Goal: Navigation & Orientation: Find specific page/section

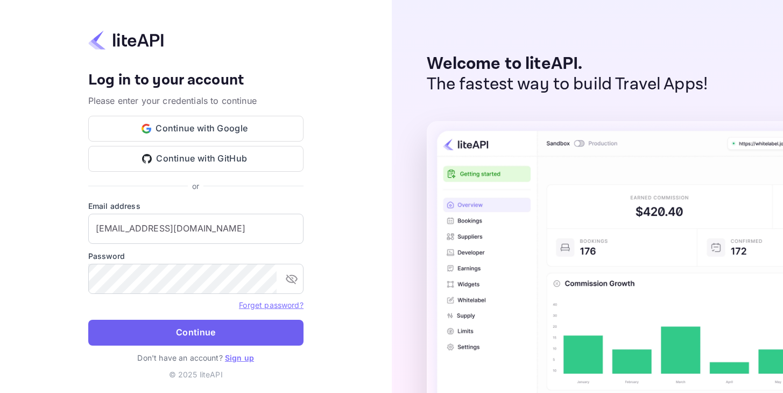
click at [188, 328] on button "Continue" at bounding box center [195, 333] width 215 height 26
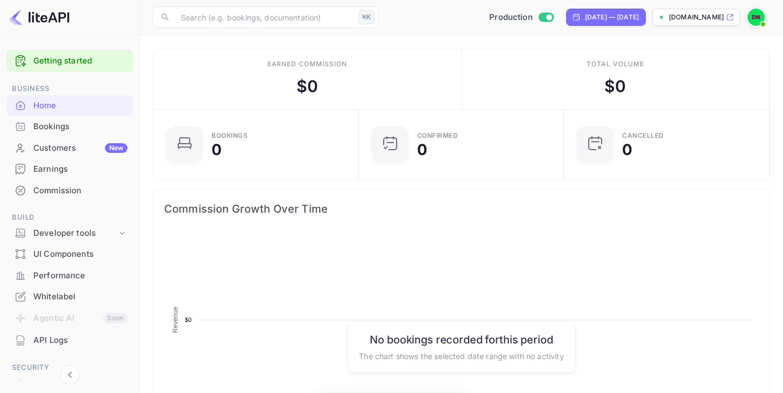
scroll to position [175, 199]
click at [46, 130] on div "Bookings" at bounding box center [80, 127] width 94 height 12
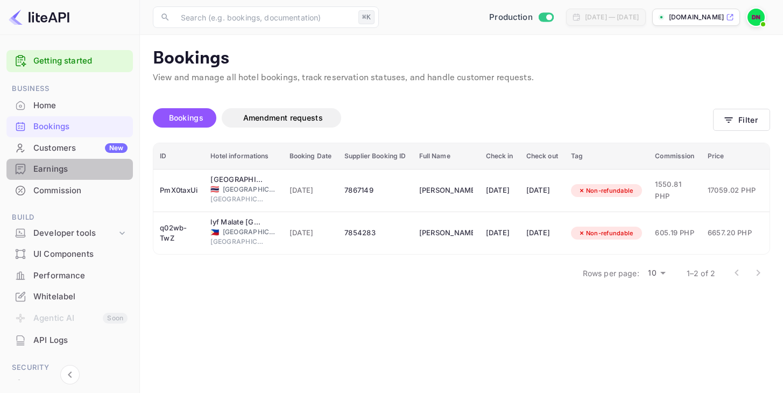
click at [64, 170] on div "Earnings" at bounding box center [80, 169] width 94 height 12
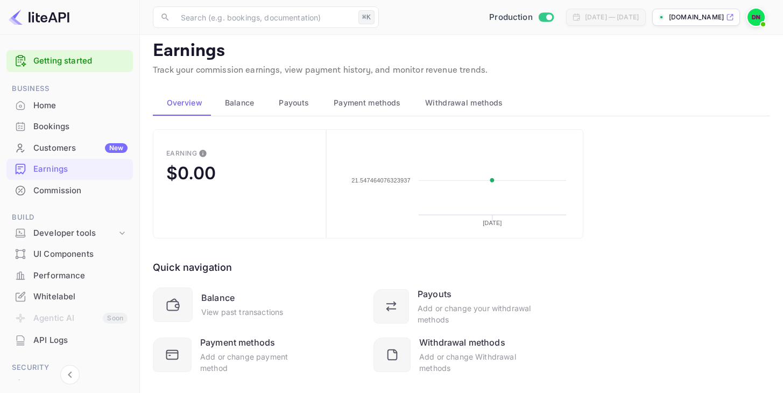
scroll to position [5, 0]
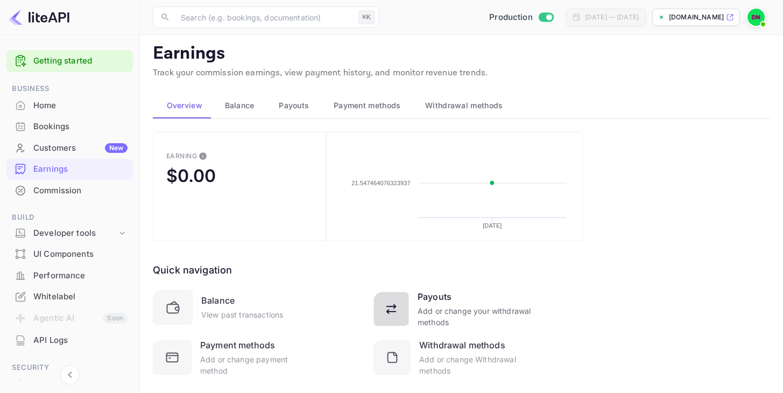
click at [458, 315] on div "Add or change your withdrawal methods" at bounding box center [474, 316] width 114 height 23
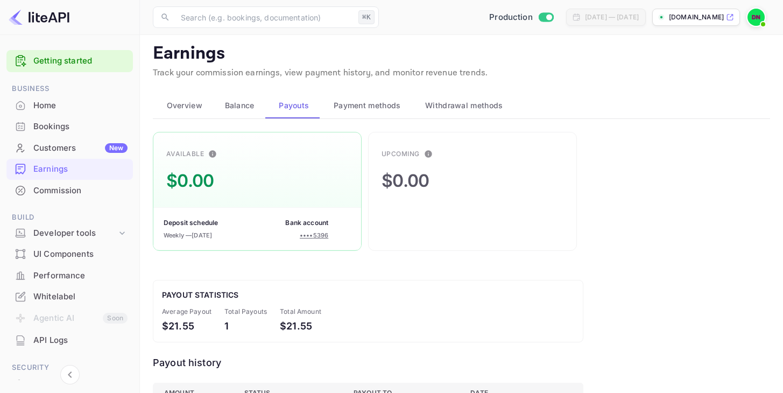
scroll to position [56, 0]
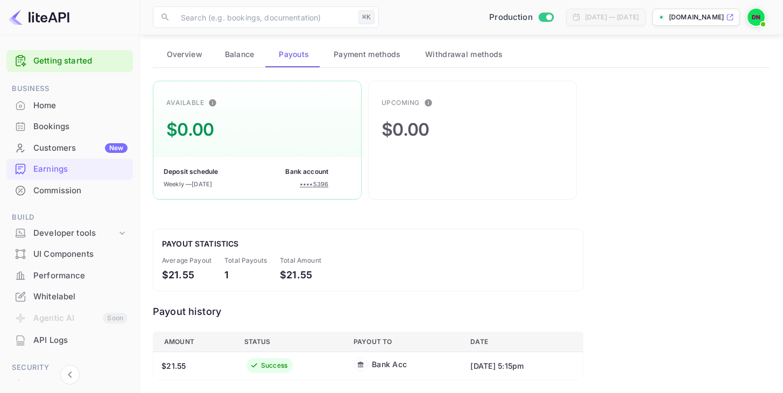
click at [54, 111] on div "Home" at bounding box center [80, 106] width 94 height 12
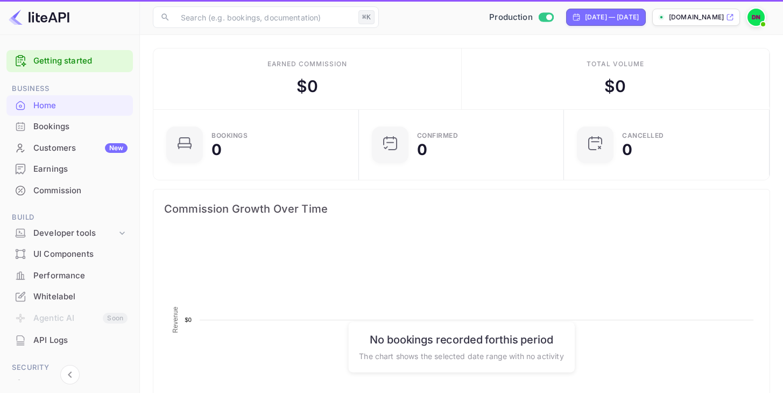
scroll to position [175, 199]
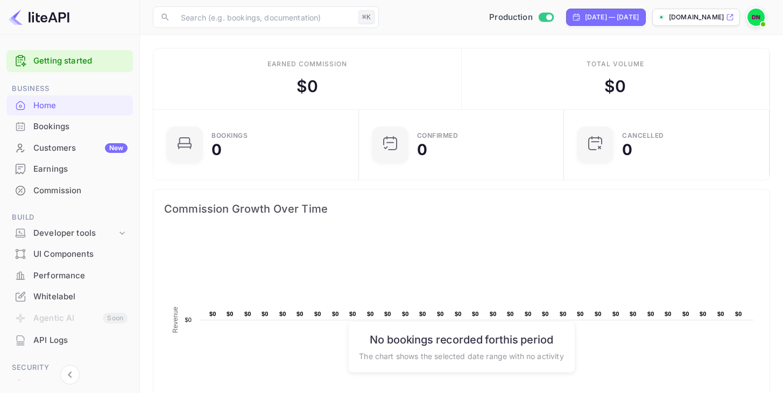
click at [64, 105] on div "Home" at bounding box center [80, 106] width 94 height 12
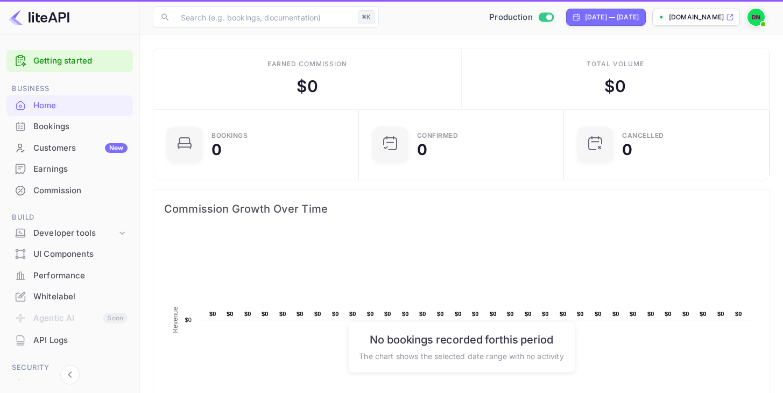
click at [56, 133] on div "Bookings" at bounding box center [69, 126] width 126 height 21
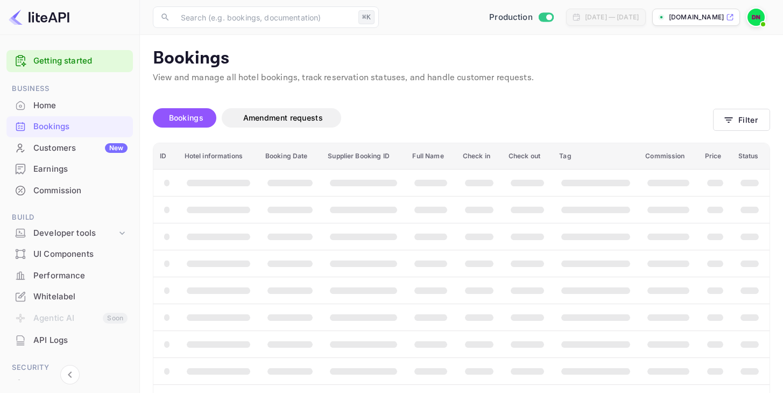
click at [56, 112] on div "Home" at bounding box center [69, 105] width 126 height 21
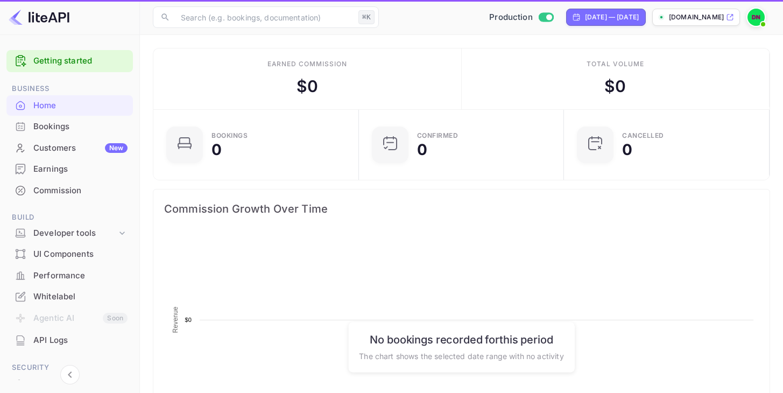
scroll to position [175, 199]
